Goal: Task Accomplishment & Management: Manage account settings

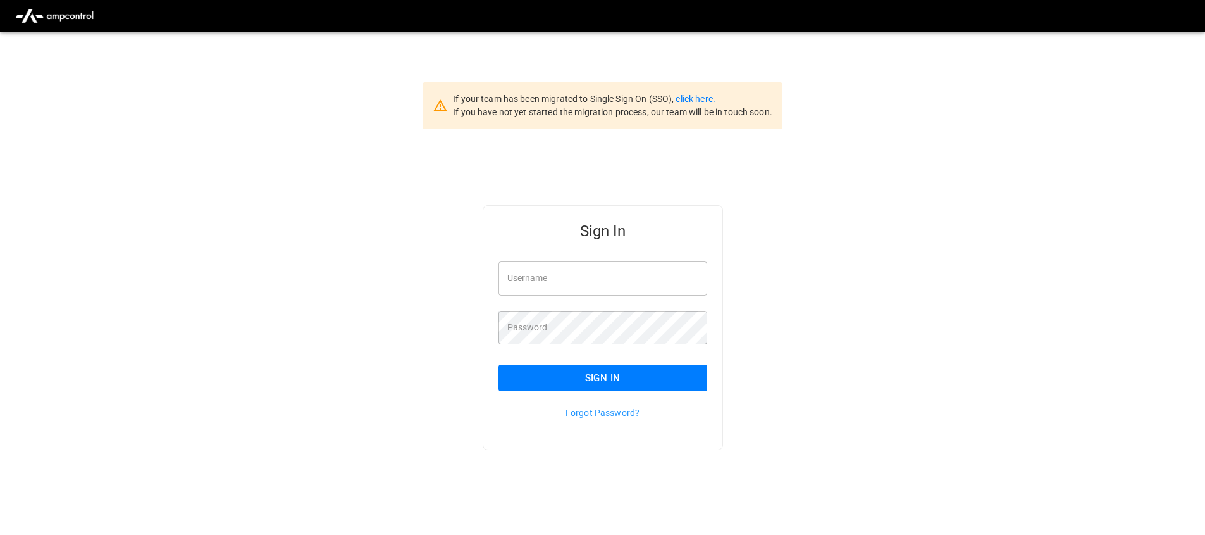
click at [692, 99] on link "click here." at bounding box center [695, 99] width 39 height 10
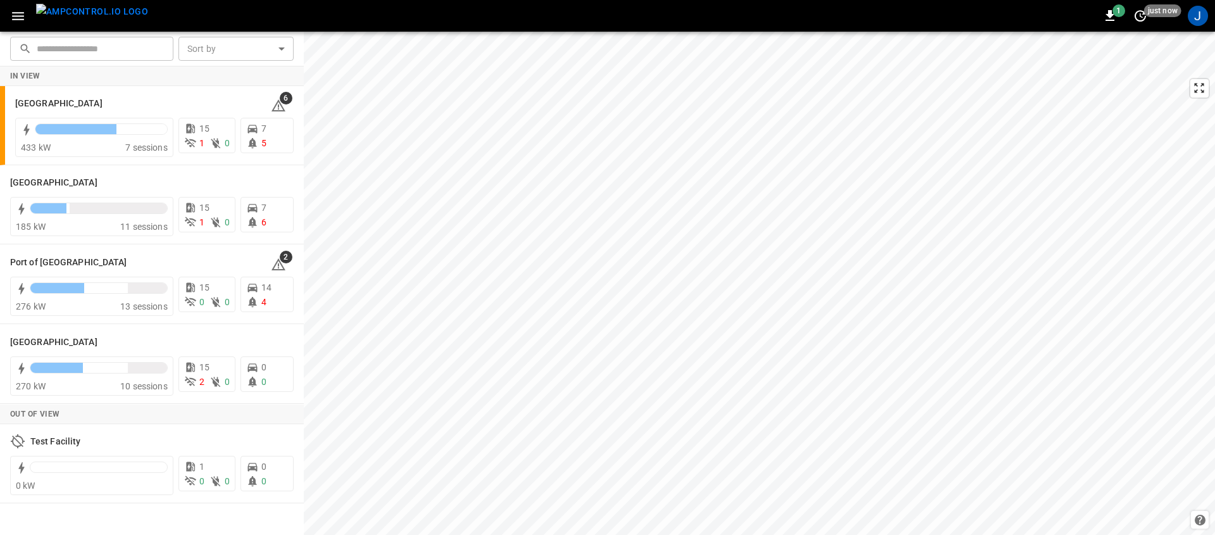
click at [8, 28] on div "1 just now J" at bounding box center [607, 16] width 1215 height 32
click at [13, 25] on button "button" at bounding box center [18, 15] width 26 height 23
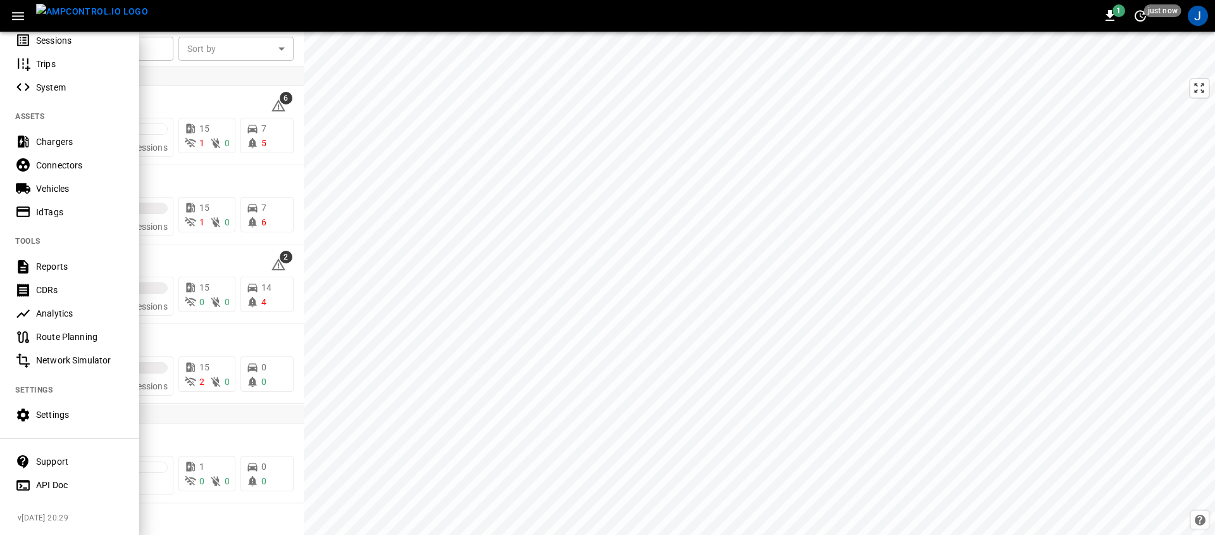
scroll to position [221, 0]
click at [72, 263] on div "Reports" at bounding box center [80, 266] width 88 height 13
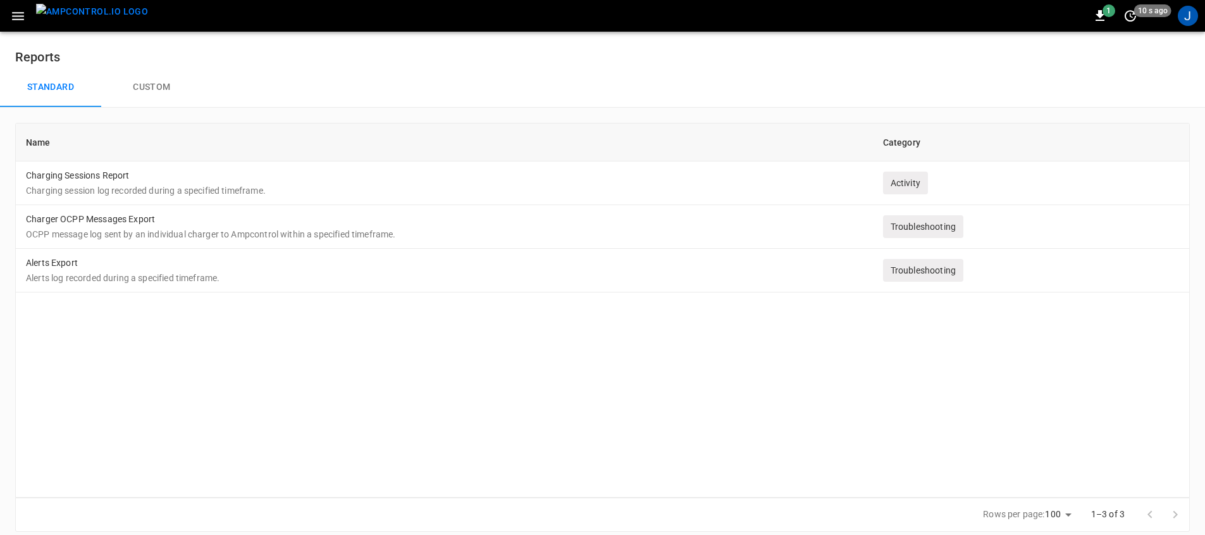
click at [17, 19] on icon "button" at bounding box center [18, 16] width 12 height 8
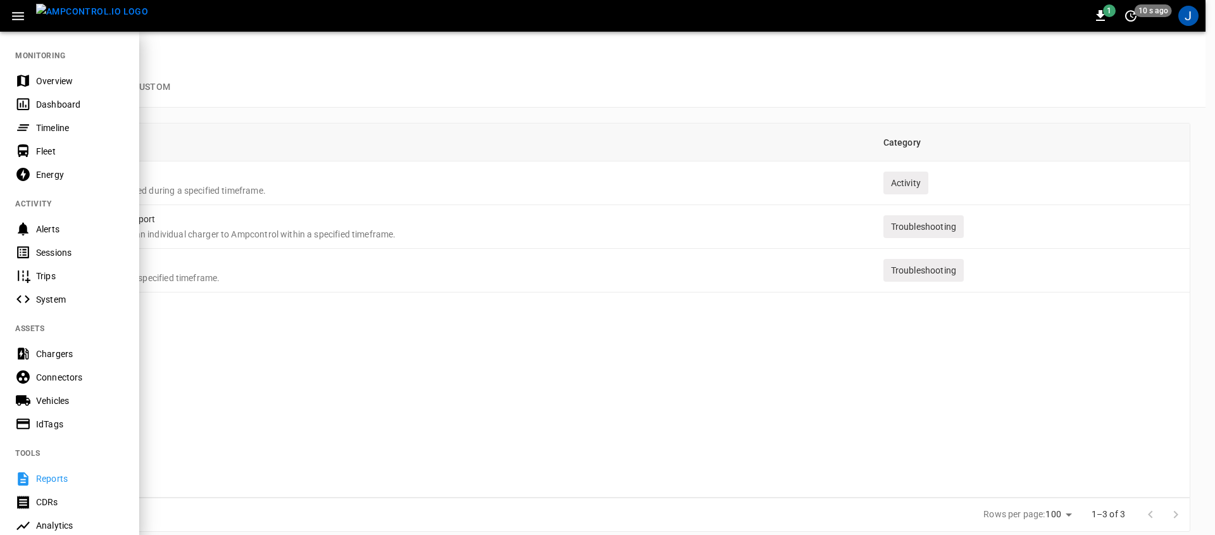
click at [81, 497] on div "CDRs" at bounding box center [80, 501] width 88 height 13
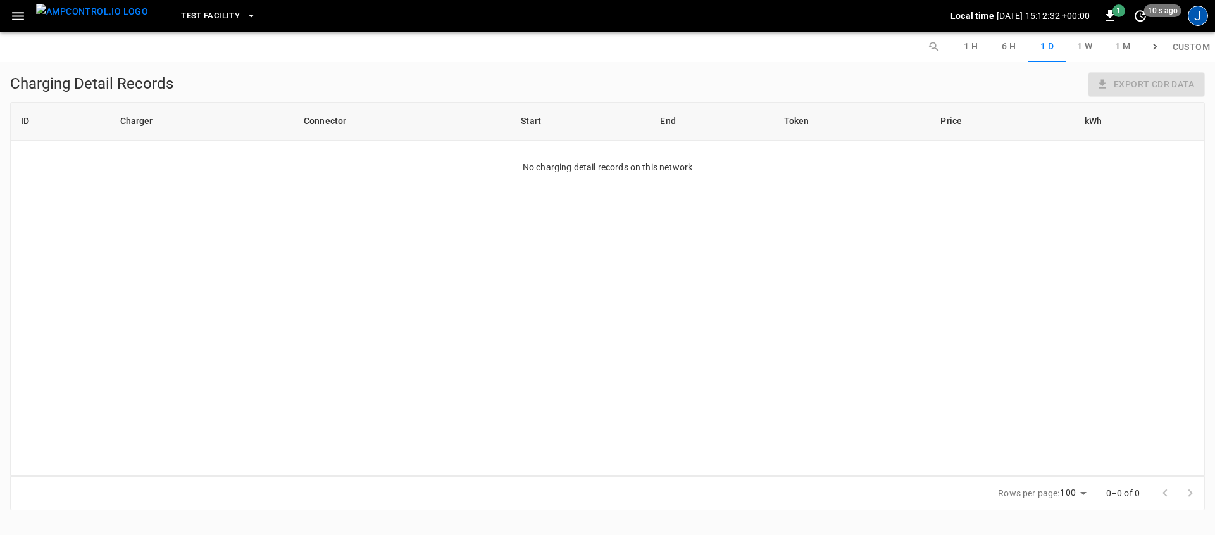
click at [1196, 14] on div "J" at bounding box center [1198, 16] width 20 height 20
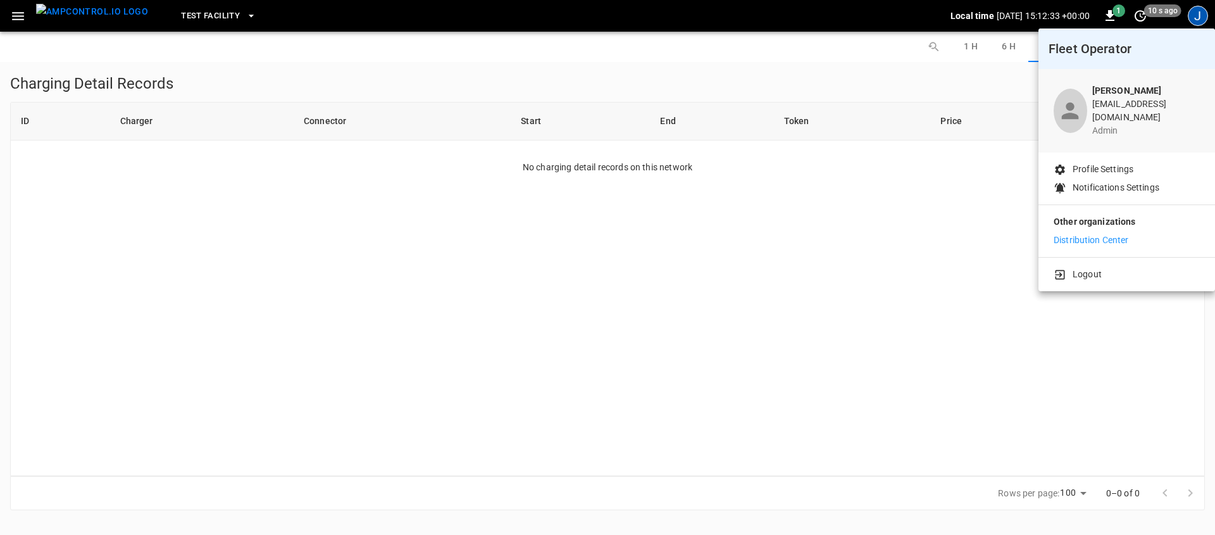
click at [1073, 268] on p "Logout" at bounding box center [1087, 274] width 29 height 13
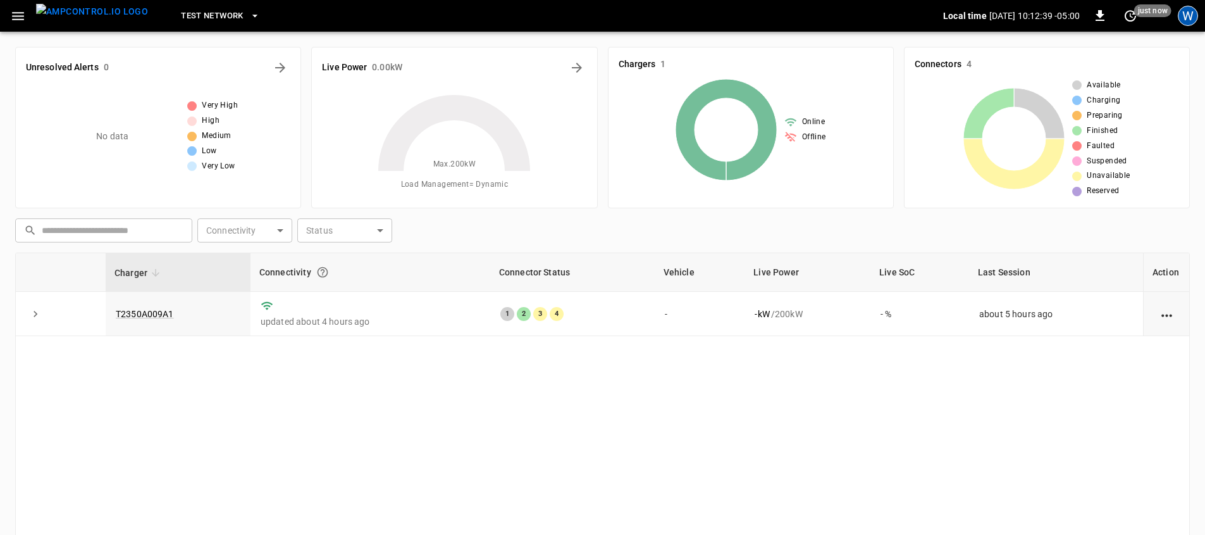
click at [1187, 22] on div "W" at bounding box center [1188, 16] width 20 height 20
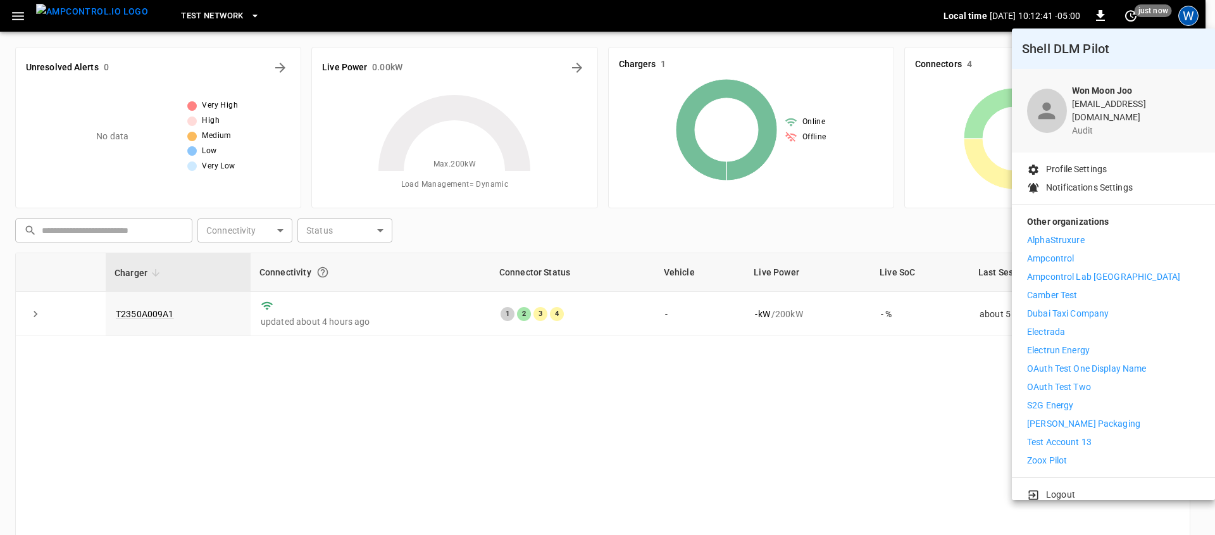
click at [926, 418] on div at bounding box center [607, 267] width 1215 height 535
